Goal: Information Seeking & Learning: Learn about a topic

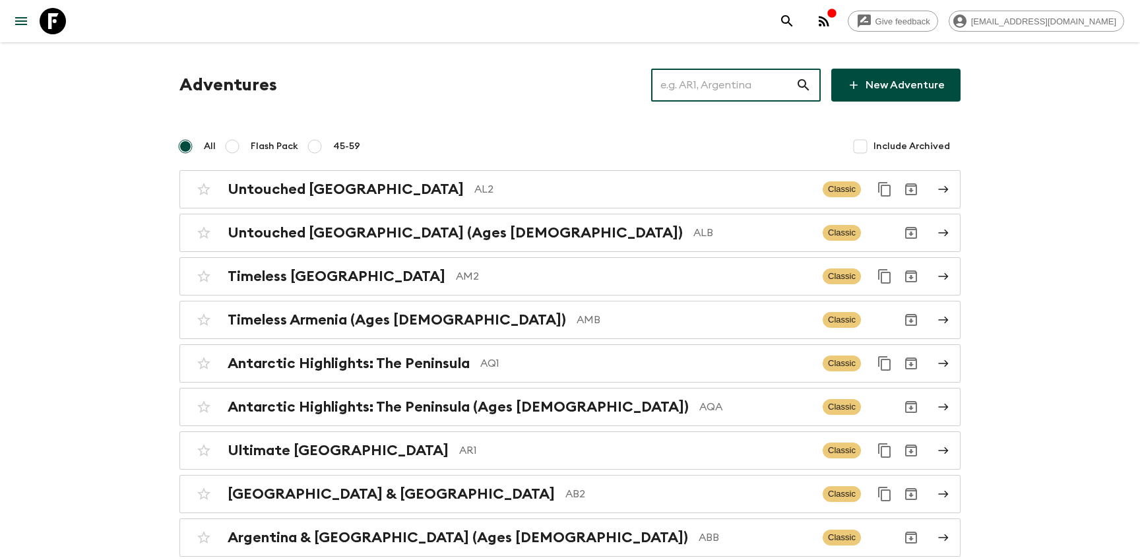
click at [750, 73] on input "text" at bounding box center [723, 85] width 144 height 37
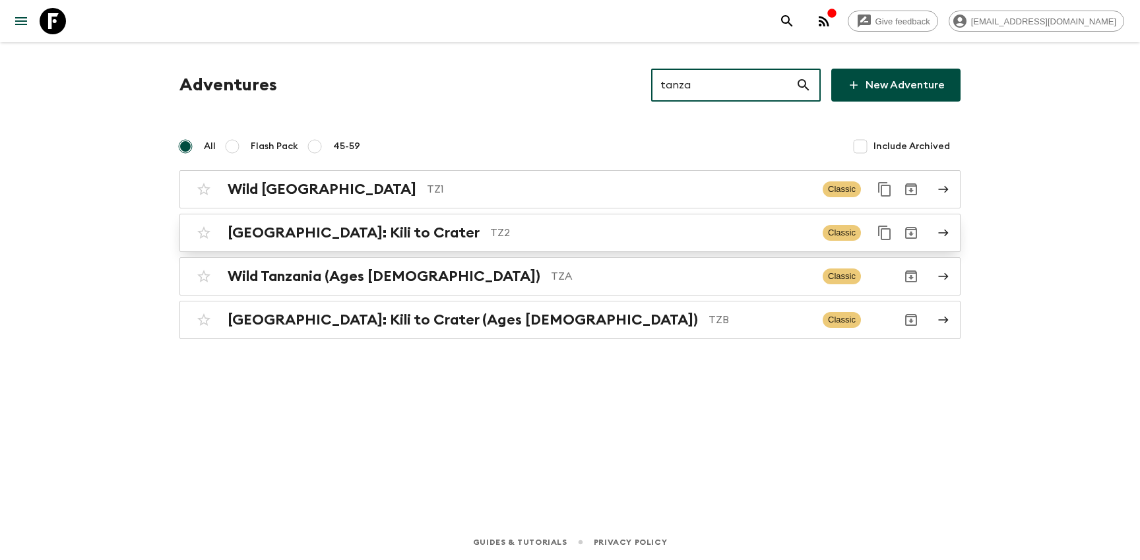
type input "tanza"
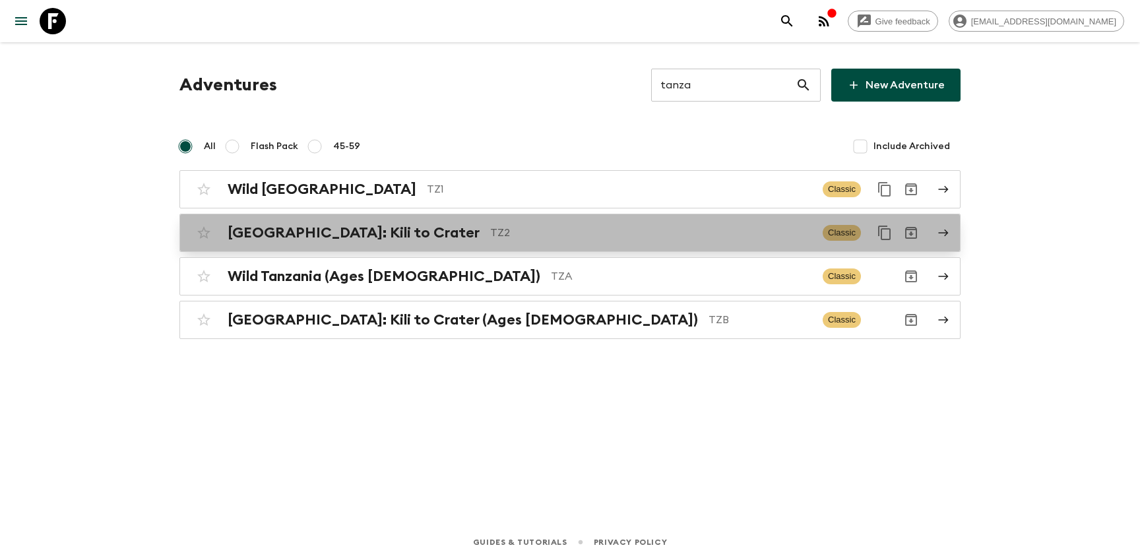
click at [497, 232] on p "TZ2" at bounding box center [651, 233] width 322 height 16
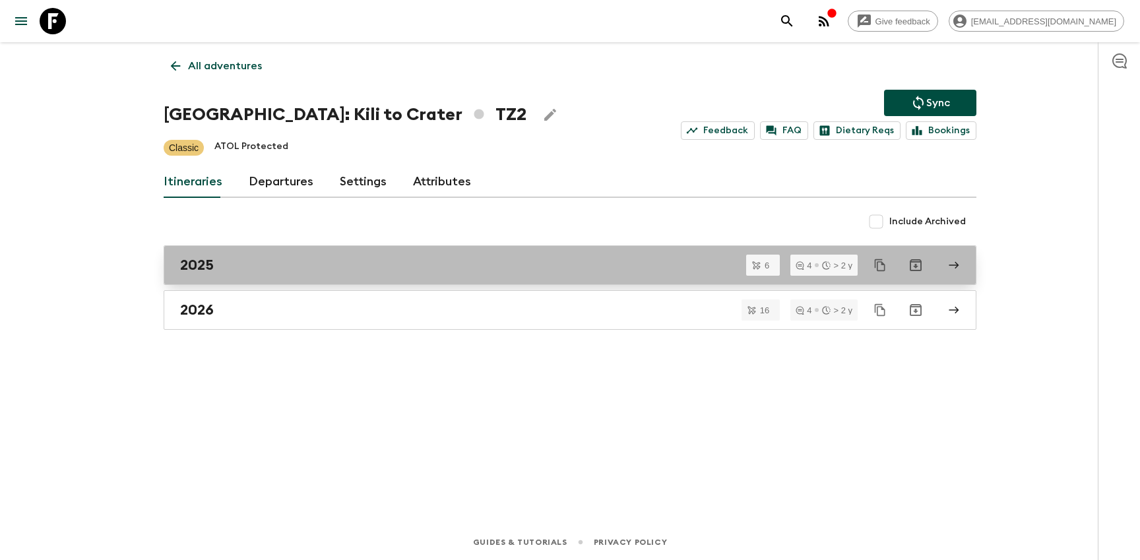
click at [260, 283] on link "2025" at bounding box center [570, 265] width 813 height 40
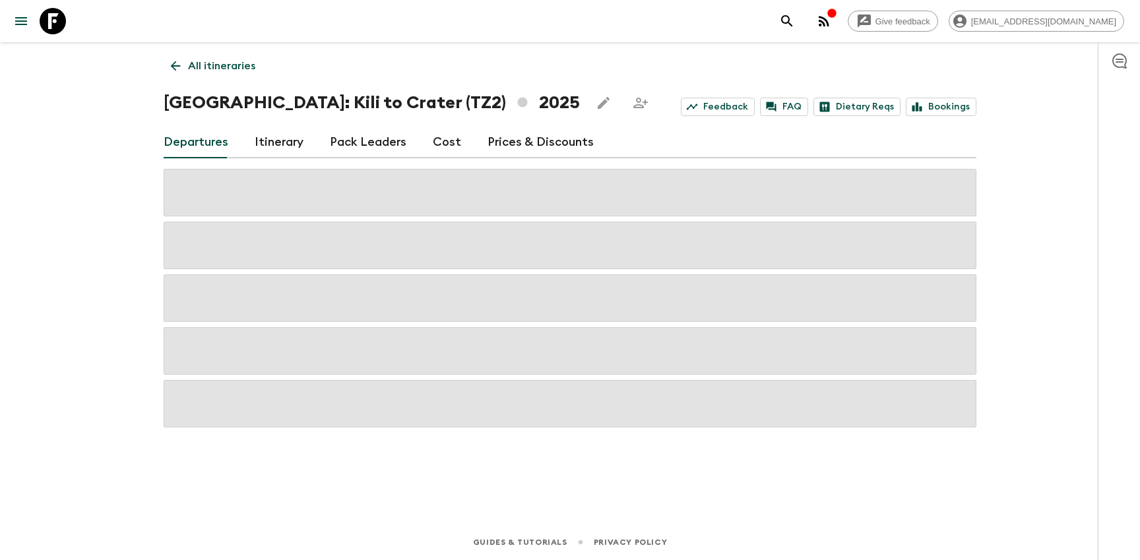
click at [295, 142] on link "Itinerary" at bounding box center [279, 143] width 49 height 32
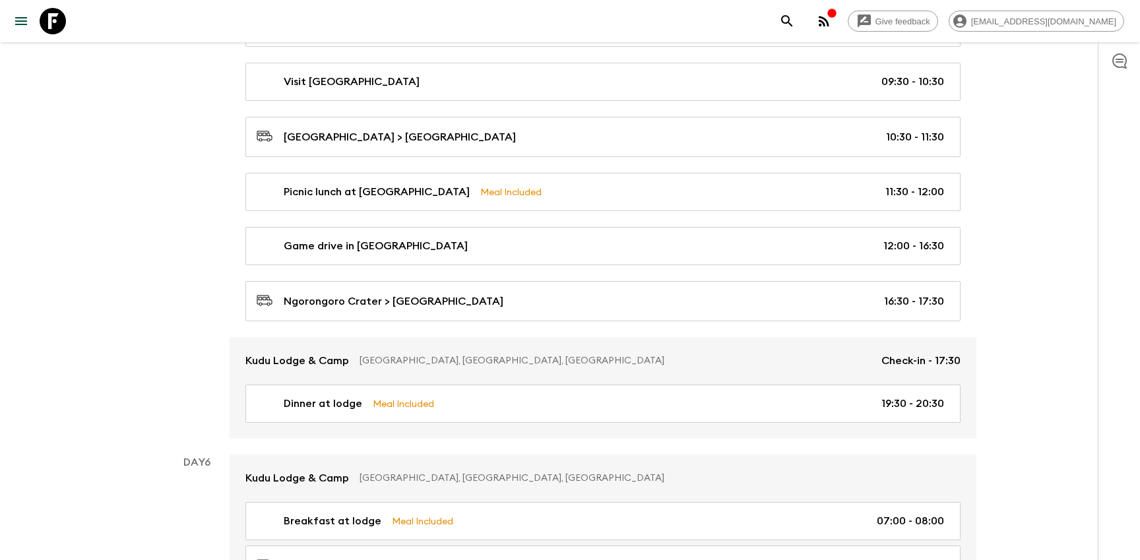
scroll to position [1735, 0]
